Goal: Browse casually

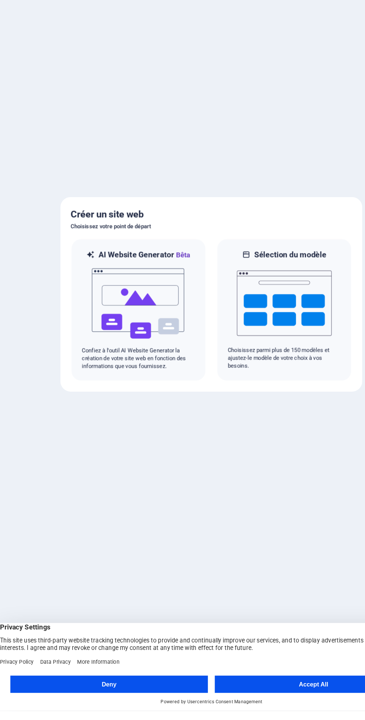
click at [271, 705] on button "Accept All" at bounding box center [271, 697] width 171 height 15
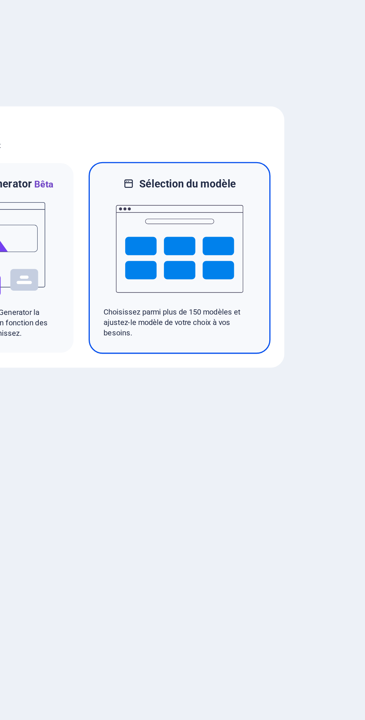
click at [225, 390] on img at bounding box center [246, 368] width 82 height 75
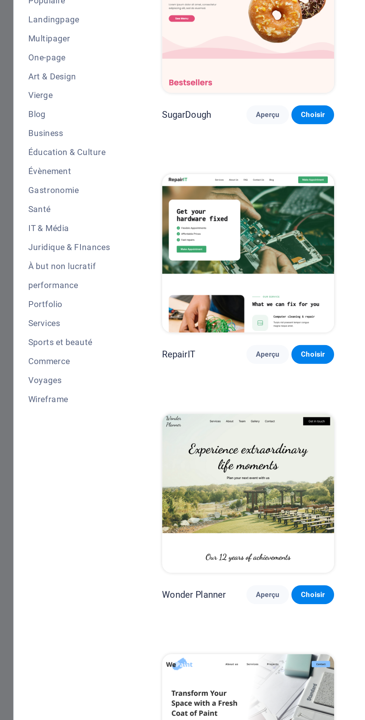
scroll to position [1, 0]
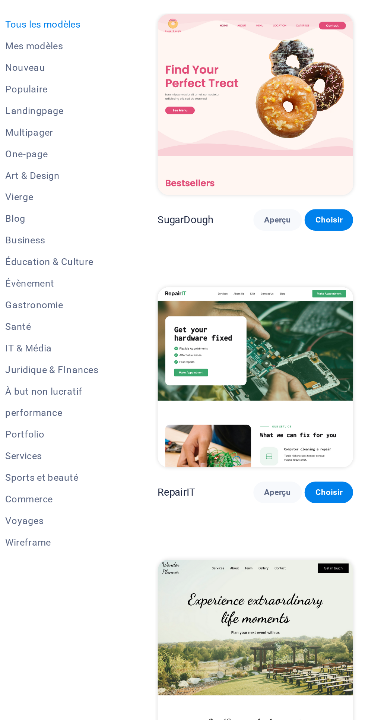
click at [45, 176] on span "Business" at bounding box center [46, 173] width 51 height 6
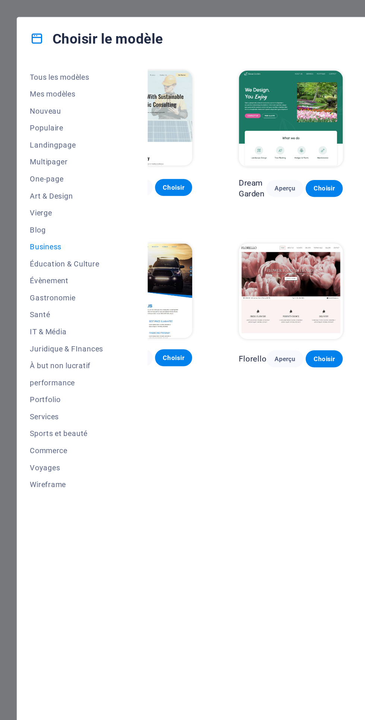
scroll to position [0, 0]
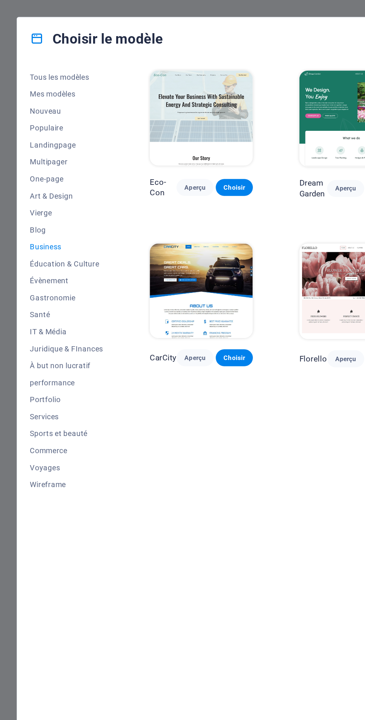
click at [141, 132] on span "Aperçu" at bounding box center [137, 132] width 14 height 6
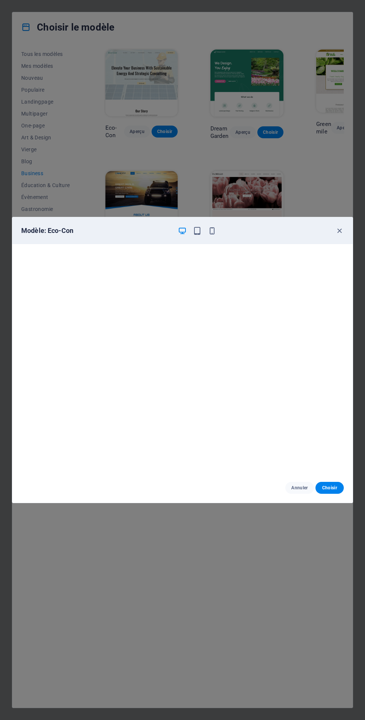
click at [341, 233] on icon "button" at bounding box center [340, 231] width 9 height 9
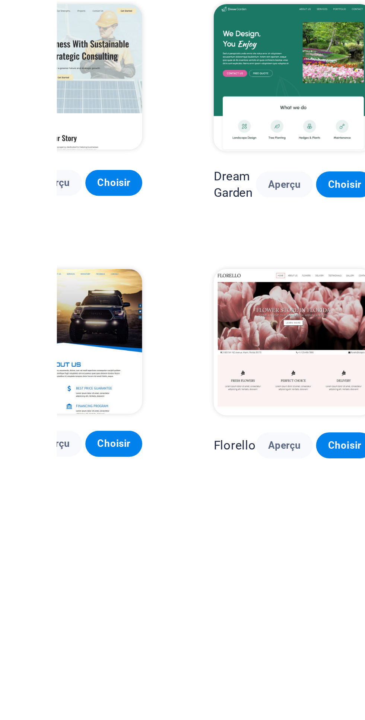
scroll to position [0, 45]
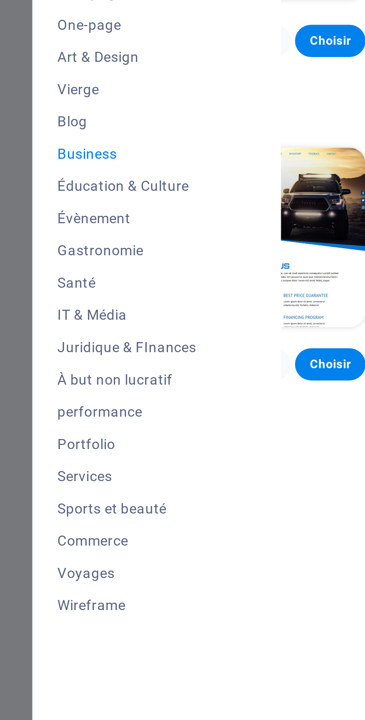
click at [44, 319] on span "Commerce" at bounding box center [46, 317] width 51 height 6
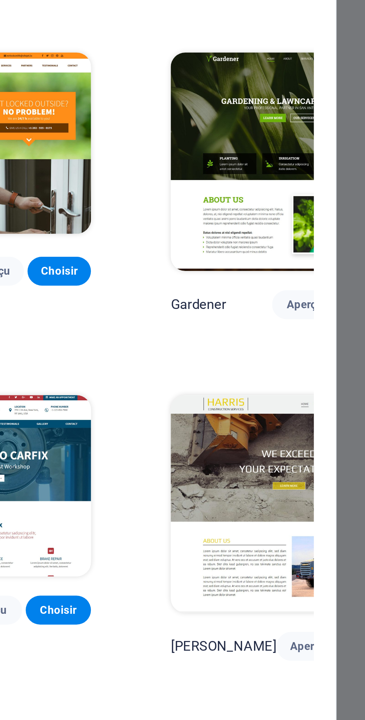
scroll to position [0, 0]
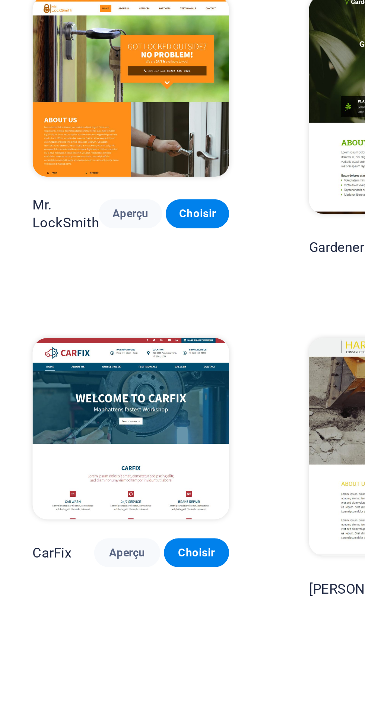
click at [285, 374] on img at bounding box center [333, 375] width 97 height 89
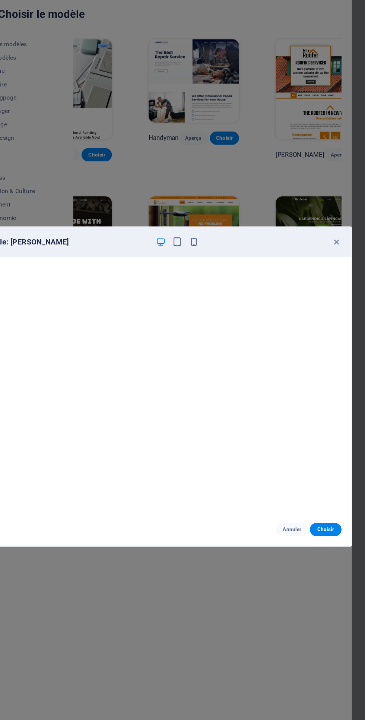
click at [338, 231] on icon "button" at bounding box center [340, 231] width 9 height 9
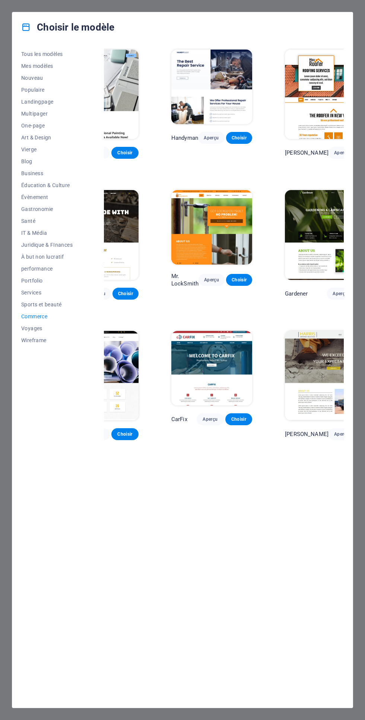
click at [285, 93] on img at bounding box center [333, 94] width 97 height 89
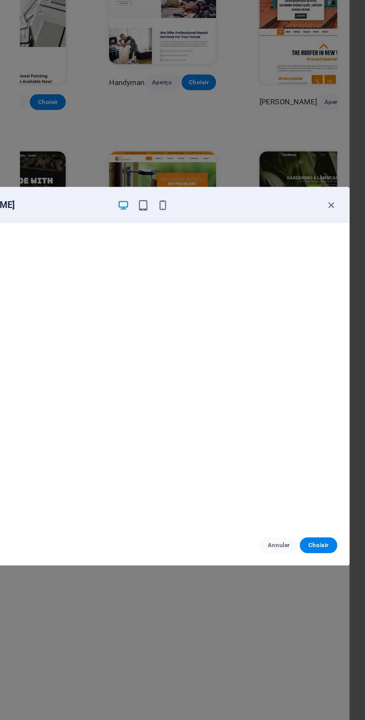
click at [340, 233] on icon "button" at bounding box center [340, 231] width 9 height 9
